Goal: Transaction & Acquisition: Purchase product/service

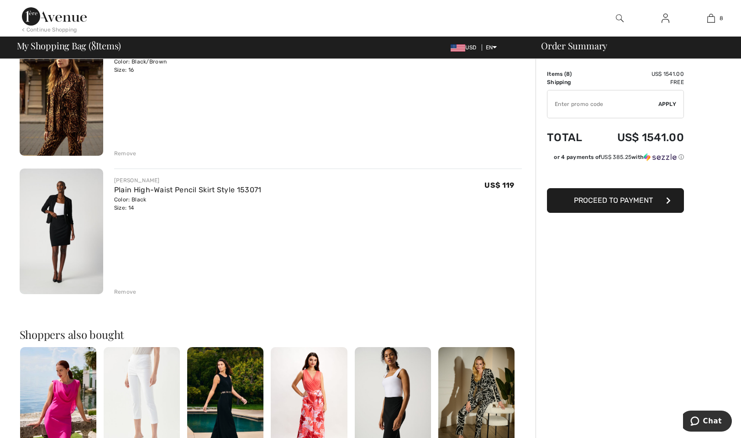
scroll to position [846, 0]
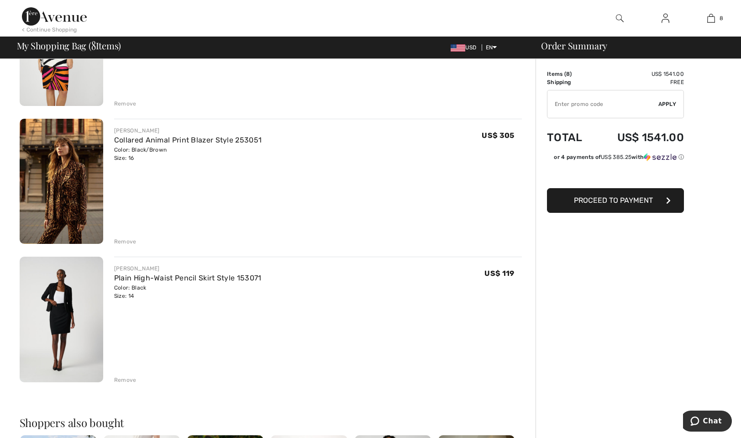
click at [134, 243] on div "Remove" at bounding box center [125, 242] width 22 height 8
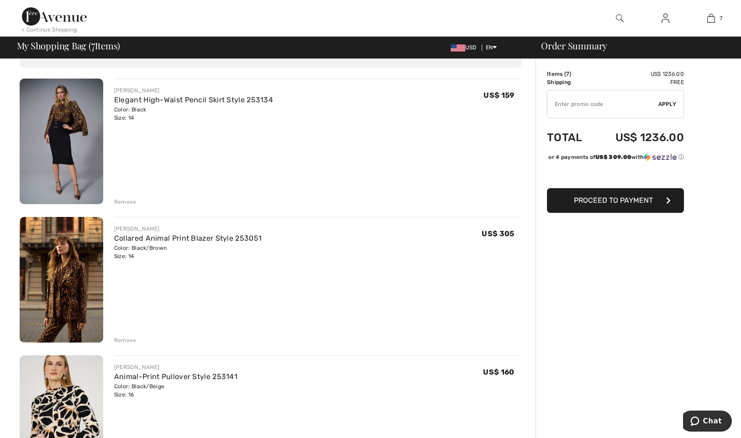
scroll to position [23, 0]
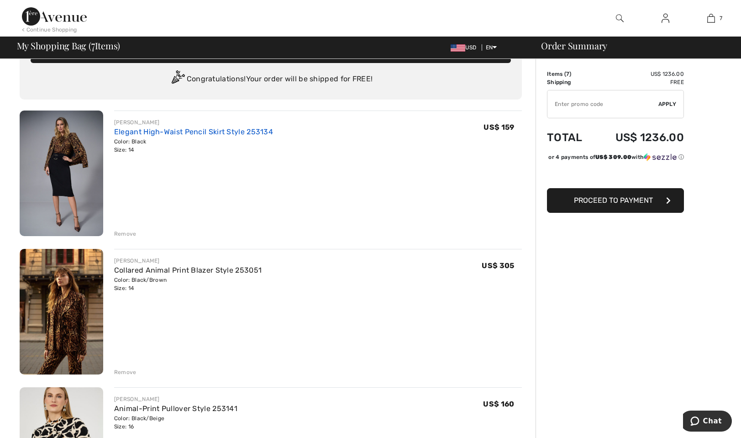
click at [151, 133] on link "Elegant High-Waist Pencil Skirt Style 253134" at bounding box center [193, 131] width 159 height 9
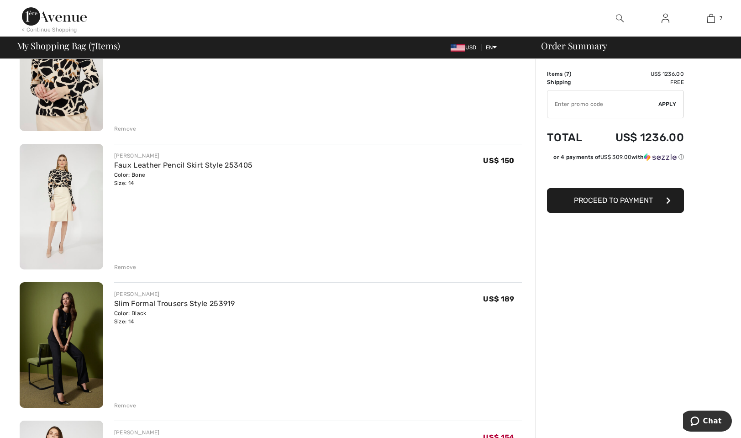
scroll to position [434, 0]
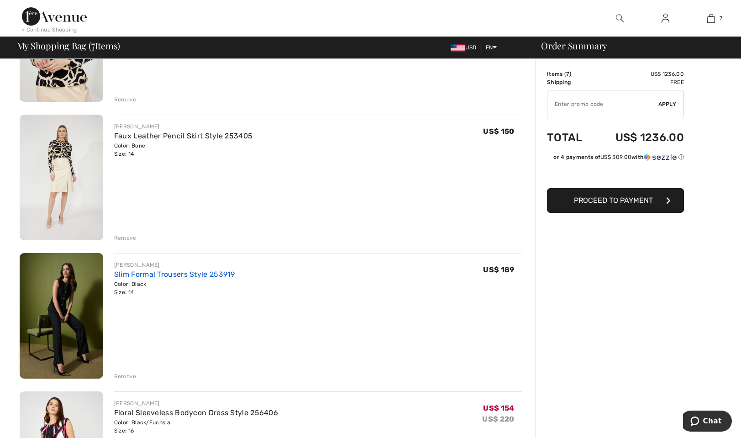
click at [173, 275] on link "Slim Formal Trousers Style 253919" at bounding box center [174, 274] width 121 height 9
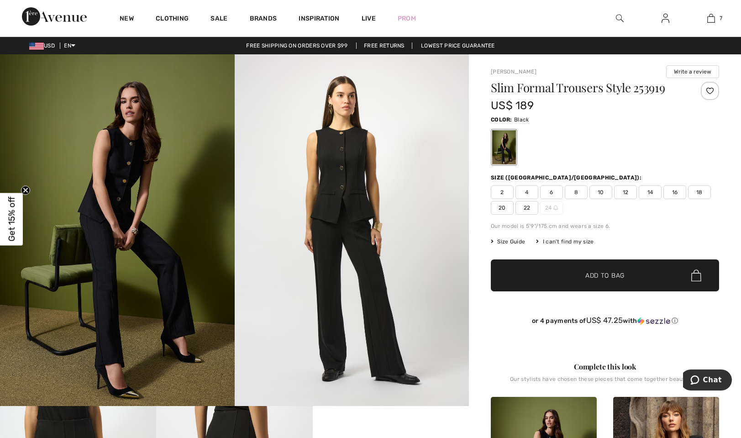
click at [124, 278] on img at bounding box center [117, 230] width 235 height 352
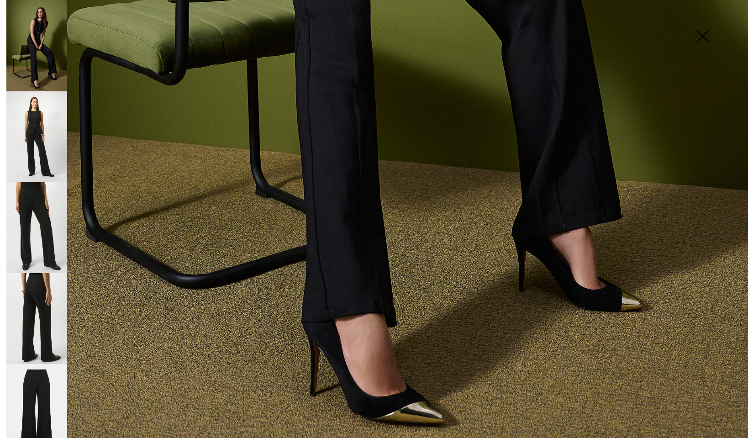
scroll to position [674, 0]
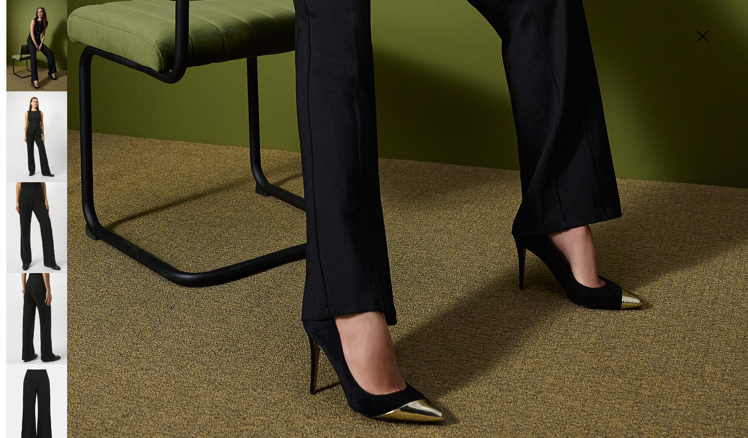
click at [38, 277] on img at bounding box center [36, 318] width 61 height 91
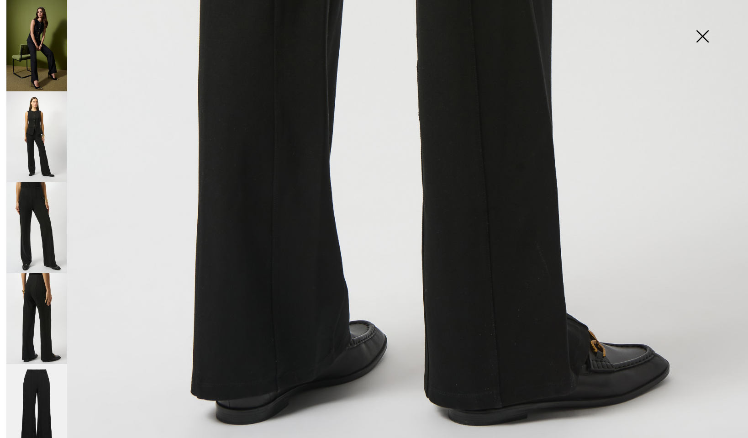
scroll to position [627, 0]
